Goal: Information Seeking & Learning: Check status

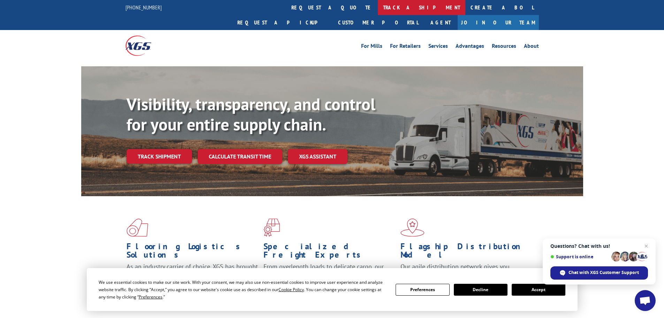
click at [378, 11] on link "track a shipment" at bounding box center [422, 7] width 88 height 15
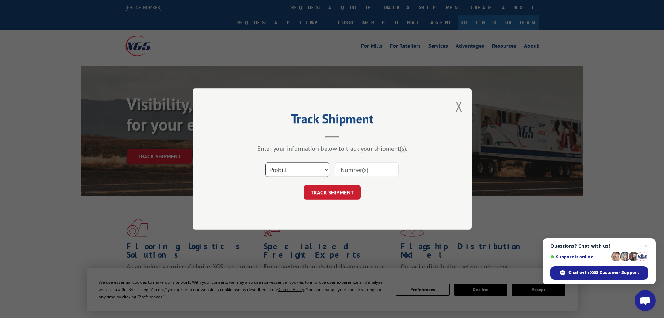
click at [304, 169] on select "Select category... Probill BOL PO" at bounding box center [297, 169] width 64 height 15
select select "bol"
click at [265, 162] on select "Select category... Probill BOL PO" at bounding box center [297, 169] width 64 height 15
click at [353, 168] on input at bounding box center [367, 169] width 64 height 15
paste input "AA05025671"
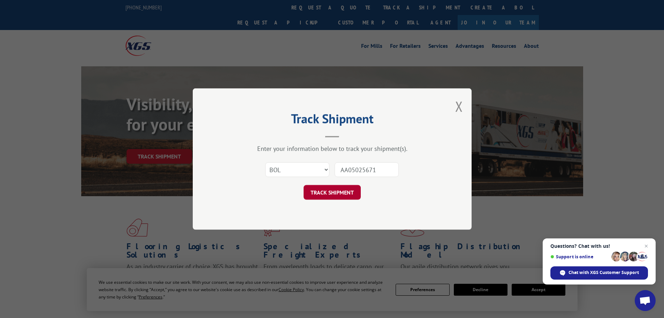
type input "AA05025671"
click at [344, 185] on button "TRACK SHIPMENT" at bounding box center [332, 192] width 57 height 15
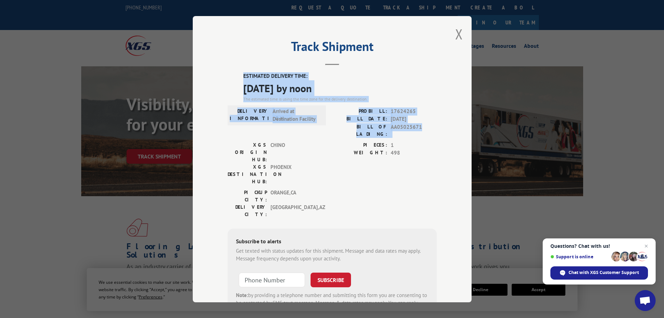
drag, startPoint x: 240, startPoint y: 73, endPoint x: 447, endPoint y: 126, distance: 213.9
click at [447, 126] on div "Track Shipment ESTIMATED DELIVERY TIME: [DATE] by noon The estimated time is us…" at bounding box center [332, 159] width 279 height 286
copy div "ESTIMATED DELIVERY TIME: [DATE] by noon The estimated time is using the time zo…"
